Goal: Find specific page/section: Find specific page/section

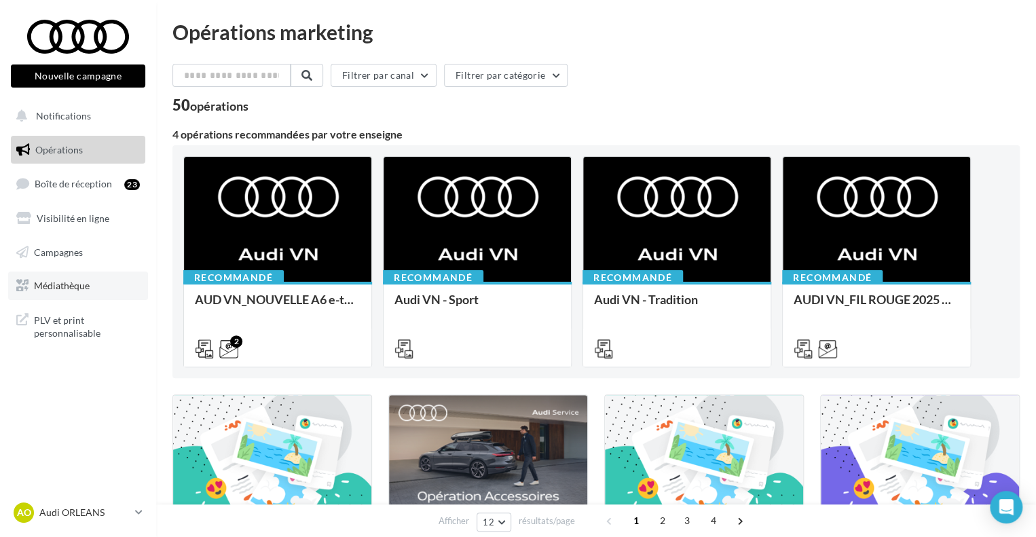
click at [79, 286] on span "Médiathèque" at bounding box center [62, 286] width 56 height 12
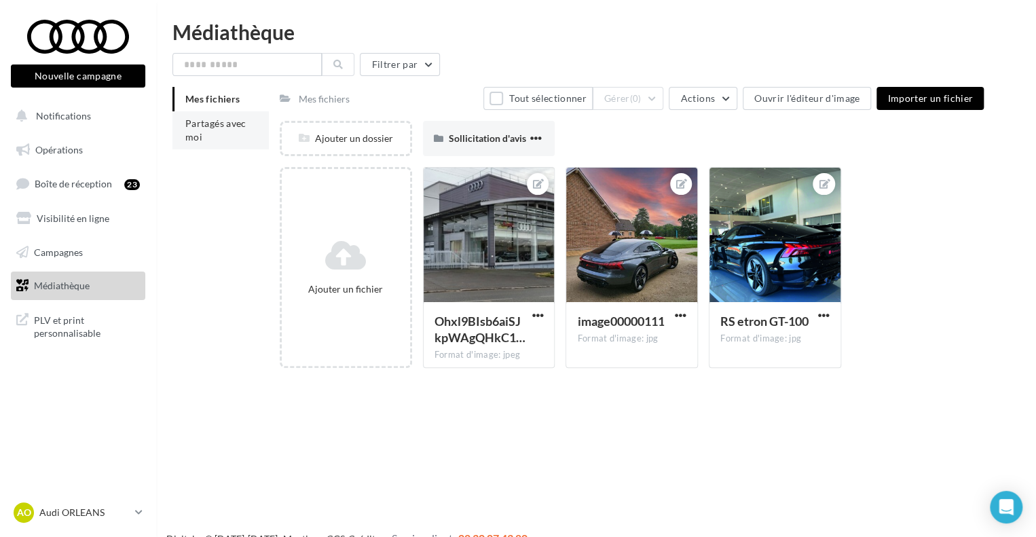
click at [215, 143] on li "Partagés avec moi" at bounding box center [221, 130] width 96 height 38
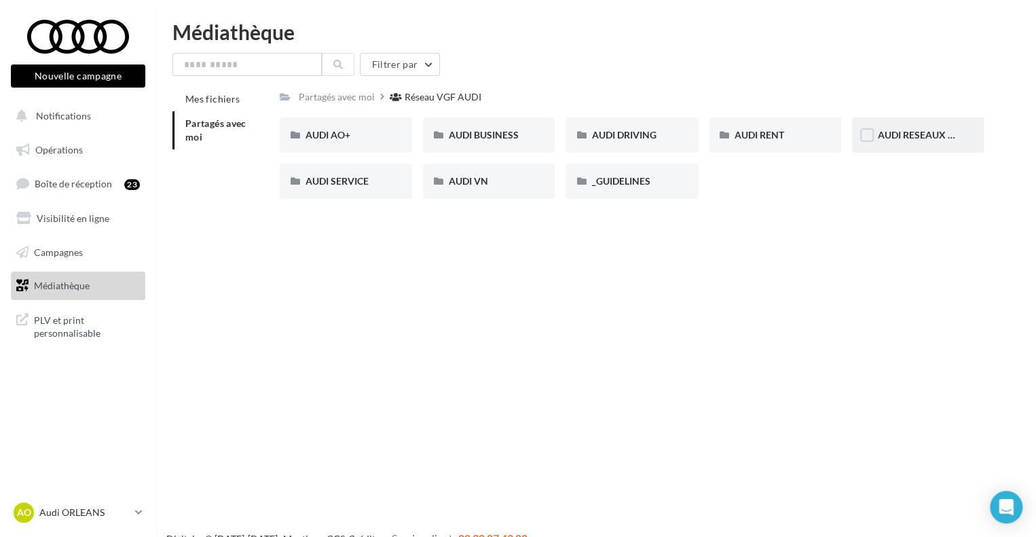
click at [891, 146] on div "AUDI RESEAUX SOCIAUX" at bounding box center [918, 135] width 132 height 35
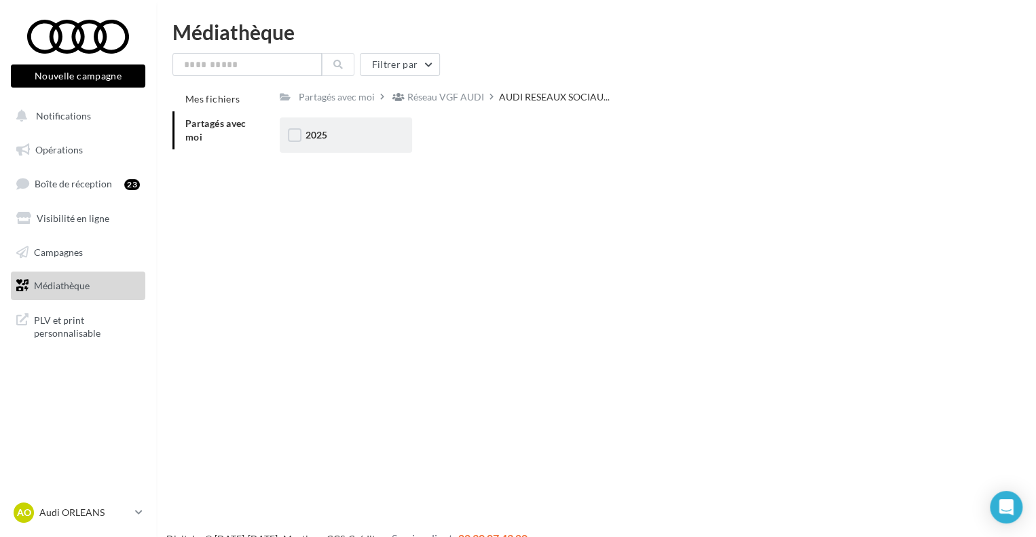
drag, startPoint x: 368, startPoint y: 154, endPoint x: 357, endPoint y: 142, distance: 16.4
click at [357, 142] on div "2025 2025" at bounding box center [637, 141] width 715 height 46
click at [357, 142] on div "2025" at bounding box center [346, 135] width 81 height 14
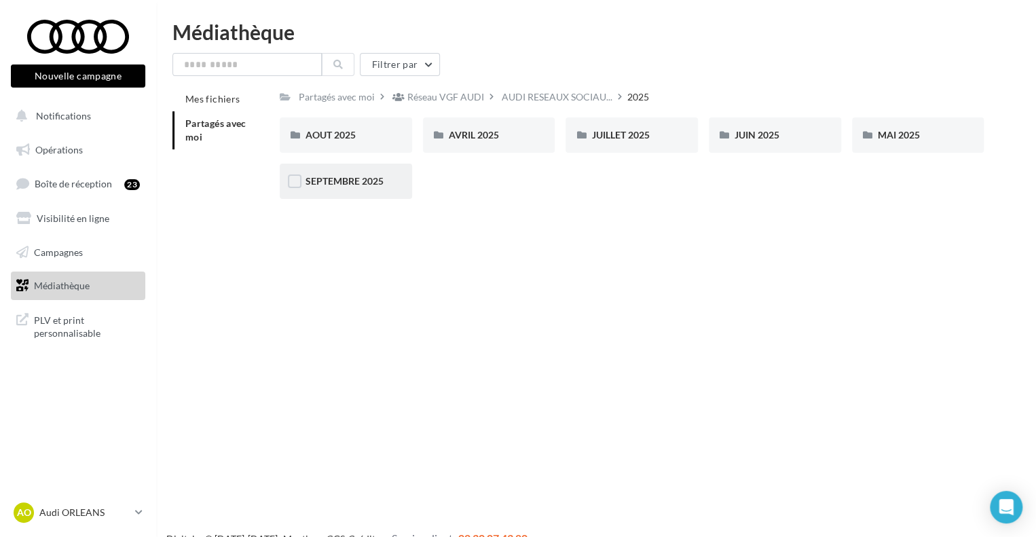
click at [341, 171] on div "SEPTEMBRE 2025" at bounding box center [346, 181] width 132 height 35
click at [239, 126] on span "Partagés avec moi" at bounding box center [215, 130] width 61 height 25
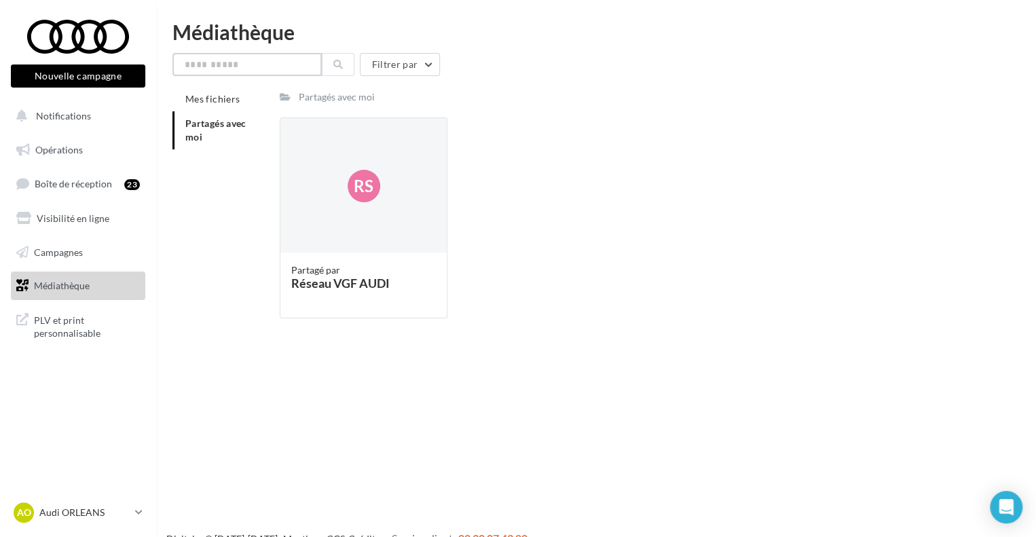
click at [255, 67] on input "text" at bounding box center [247, 64] width 149 height 23
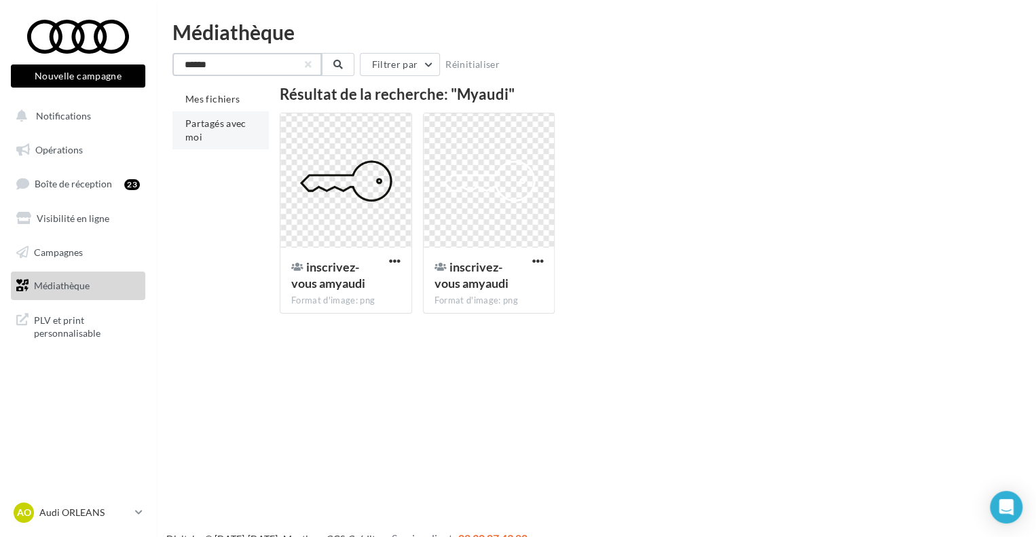
type input "******"
click at [228, 129] on span "Partagés avec moi" at bounding box center [215, 130] width 61 height 25
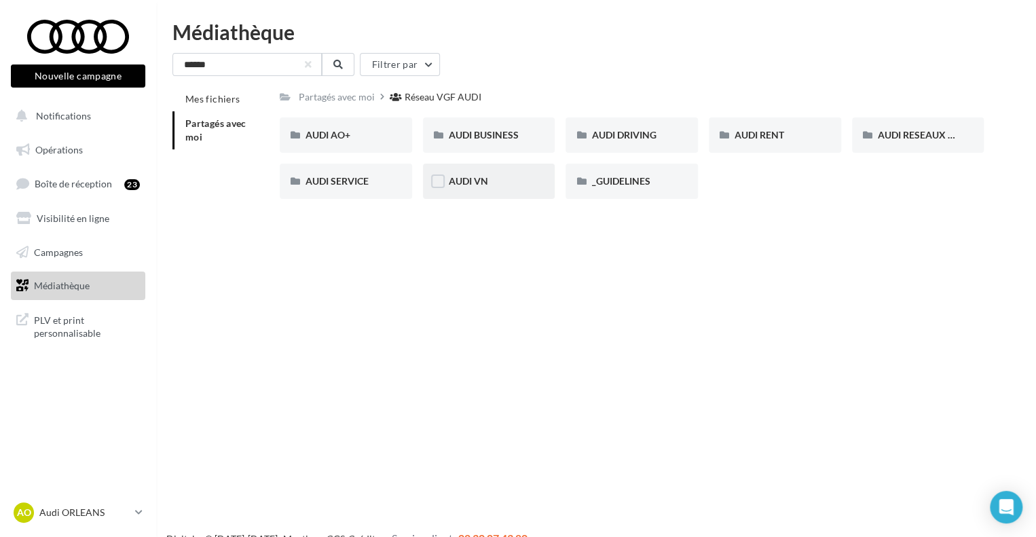
click at [494, 187] on div "AUDI VN" at bounding box center [489, 182] width 81 height 14
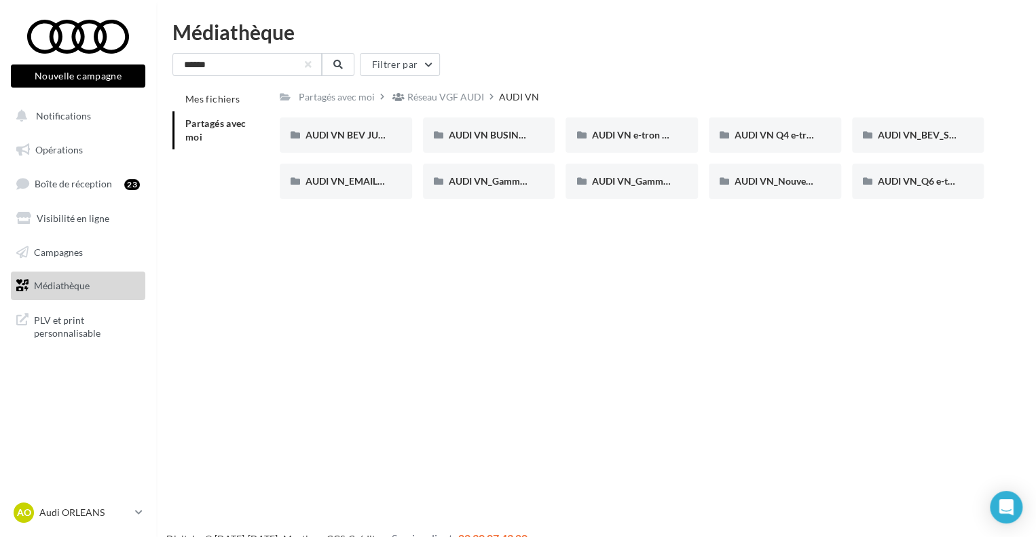
click at [209, 116] on li "Partagés avec moi" at bounding box center [221, 130] width 96 height 38
